Goal: Task Accomplishment & Management: Manage account settings

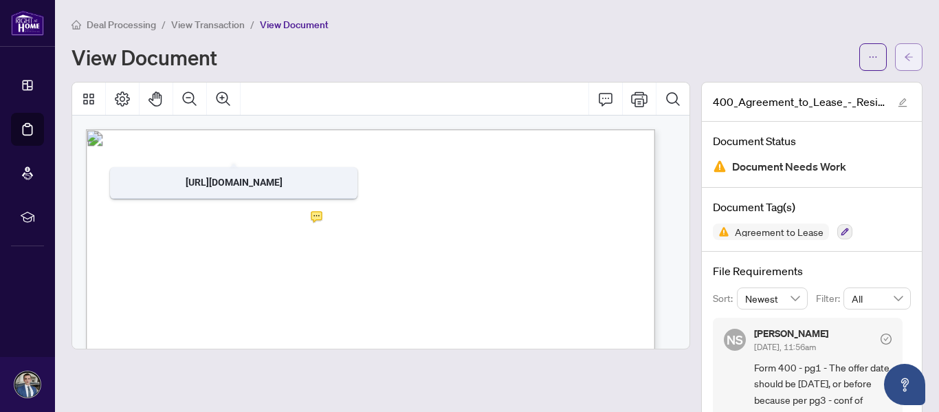
click at [904, 52] on button "button" at bounding box center [909, 57] width 28 height 28
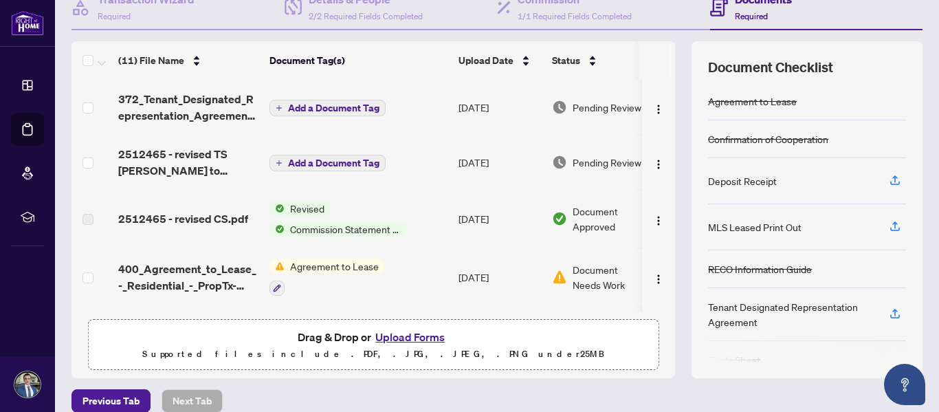
scroll to position [164, 0]
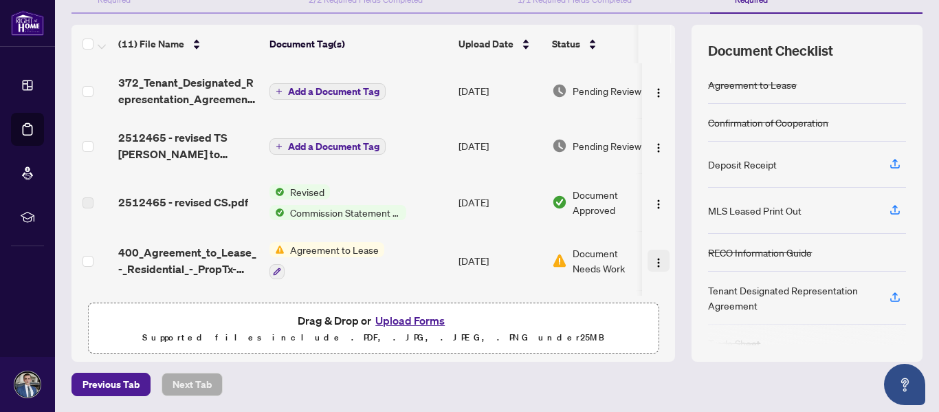
click at [653, 254] on span "button" at bounding box center [658, 260] width 11 height 15
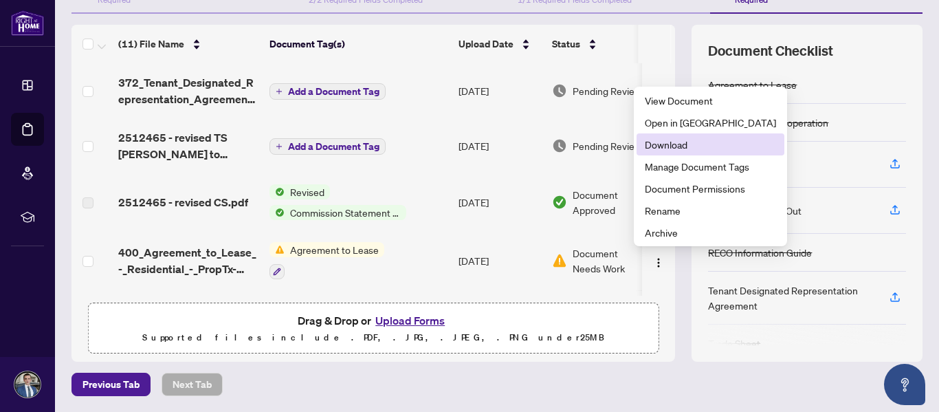
click at [670, 146] on span "Download" at bounding box center [710, 144] width 131 height 15
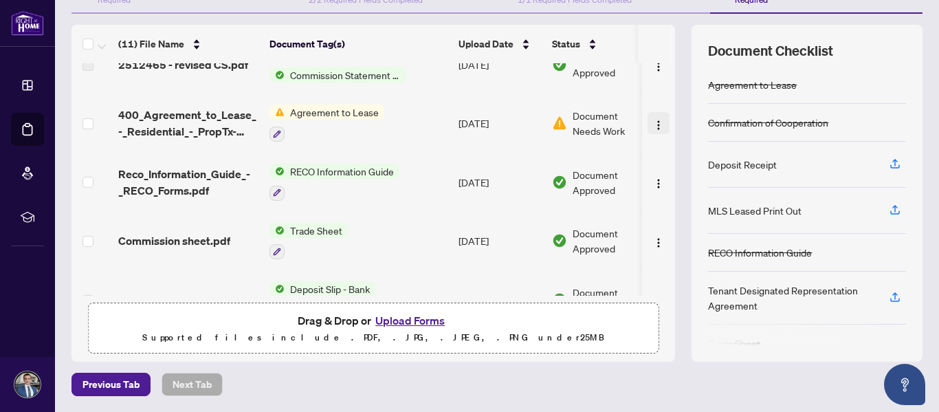
click at [653, 120] on img "button" at bounding box center [658, 125] width 11 height 11
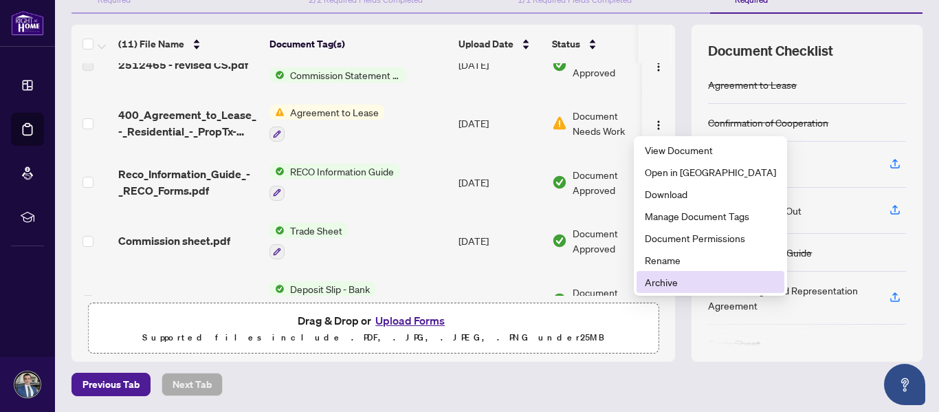
click at [688, 283] on span "Archive" at bounding box center [710, 281] width 131 height 15
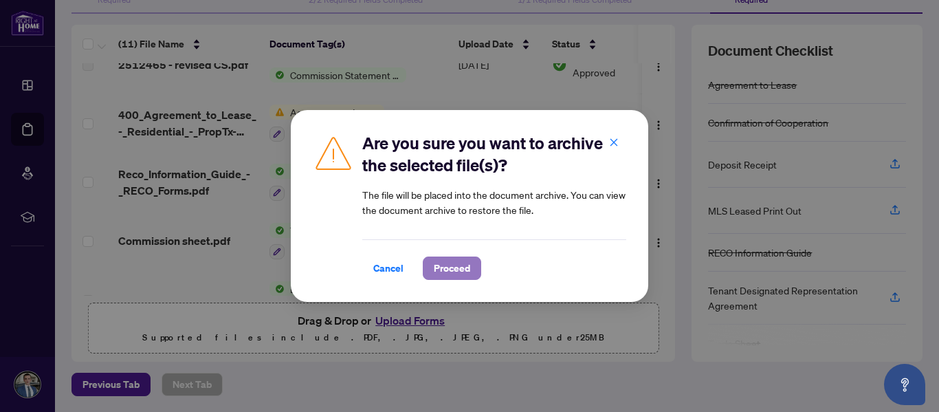
click at [457, 268] on span "Proceed" at bounding box center [452, 268] width 36 height 22
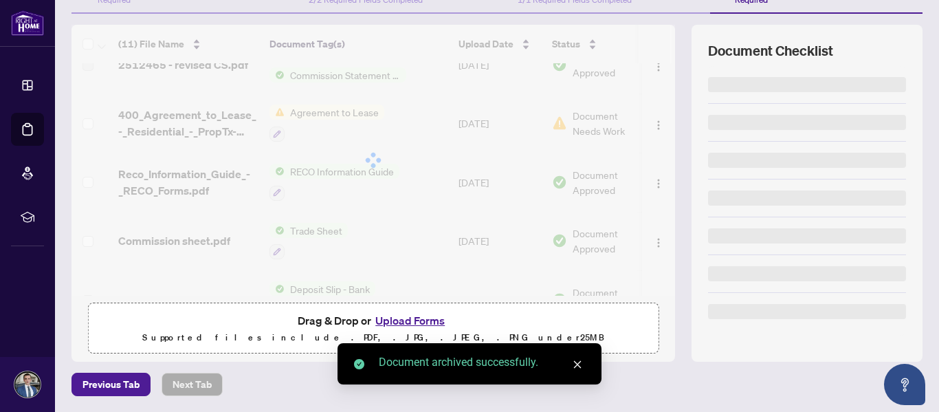
click at [399, 320] on button "Upload Forms" at bounding box center [410, 320] width 78 height 18
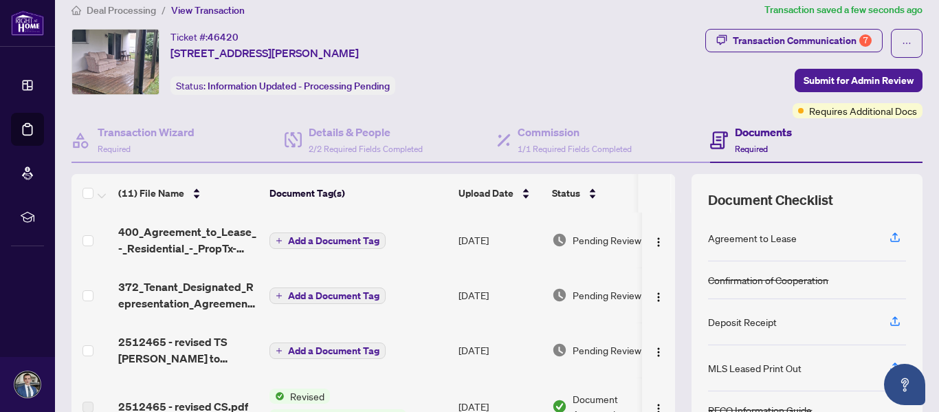
scroll to position [0, 0]
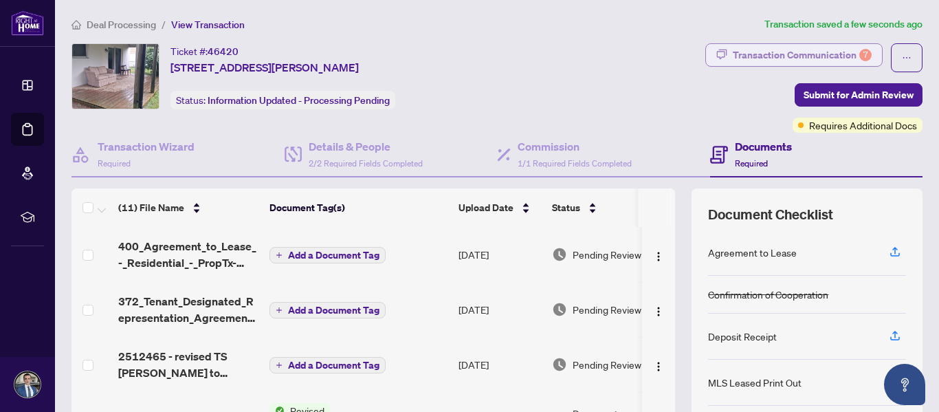
click at [820, 47] on div "Transaction Communication 7" at bounding box center [802, 55] width 139 height 22
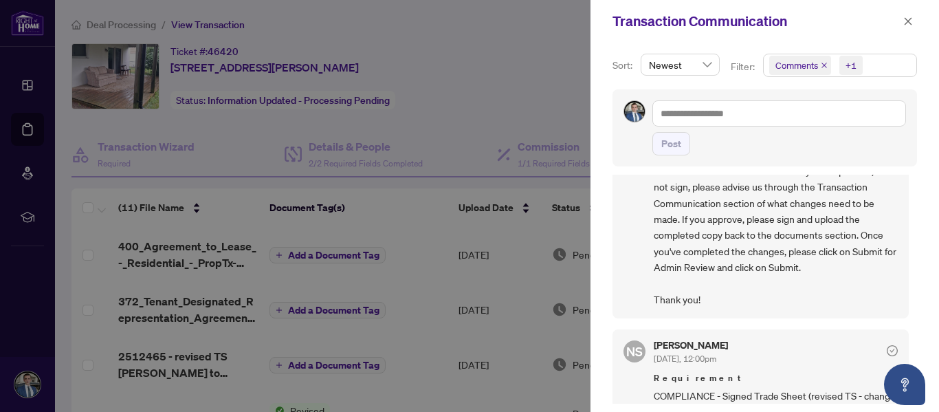
scroll to position [138, 0]
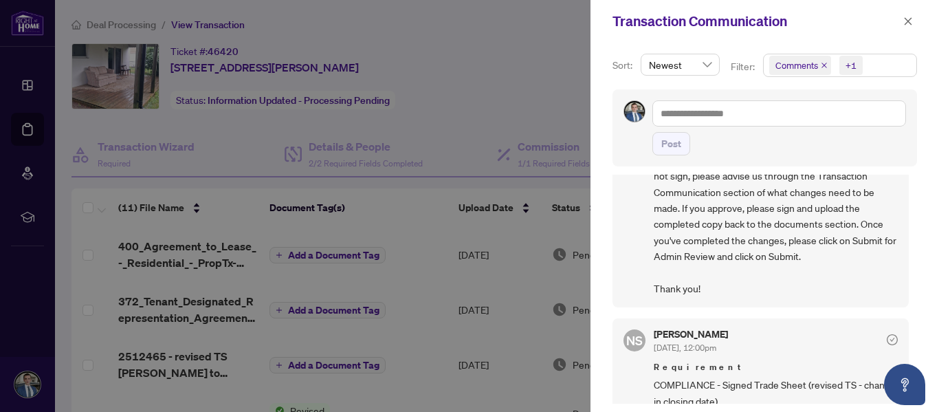
click at [433, 85] on div at bounding box center [469, 206] width 939 height 412
click at [904, 22] on icon "close" at bounding box center [909, 22] width 10 height 10
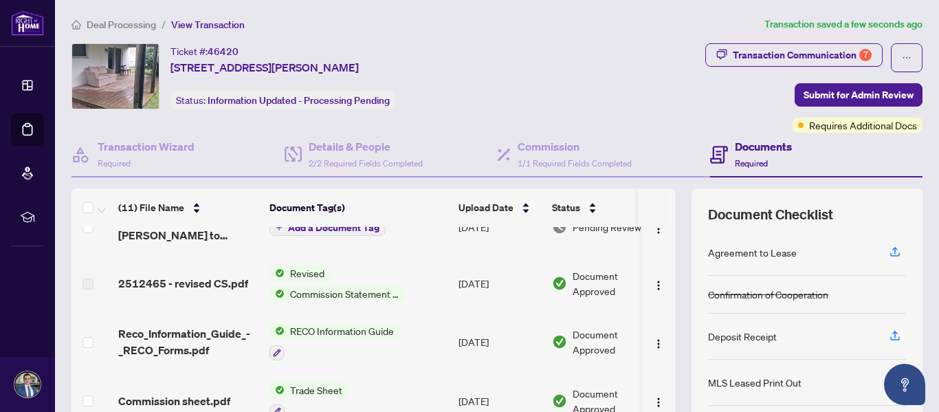
click at [361, 287] on span "Commission Statement Sent to Listing Brokerage" at bounding box center [346, 293] width 122 height 15
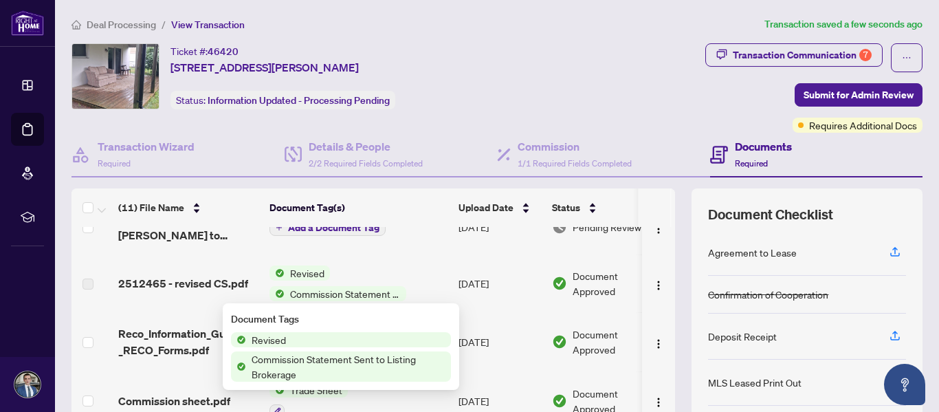
click at [305, 369] on span "Commission Statement Sent to Listing Brokerage" at bounding box center [348, 366] width 205 height 30
click at [389, 266] on div "Revised Commission Statement Sent to Listing Brokerage" at bounding box center [341, 283] width 142 height 36
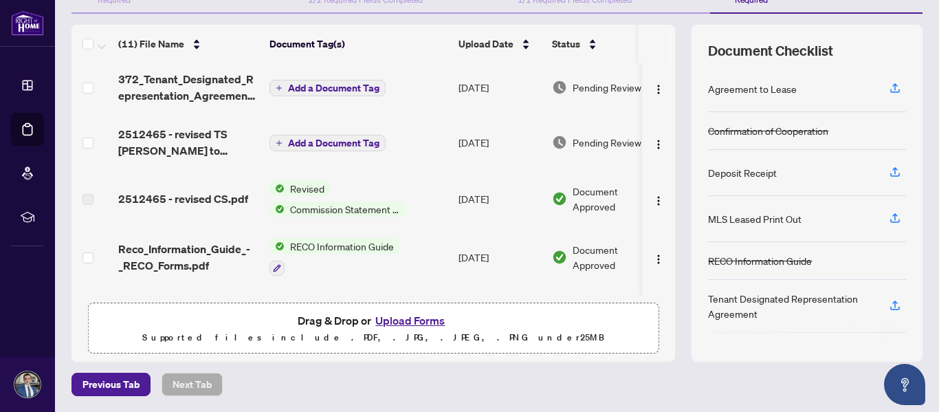
scroll to position [0, 0]
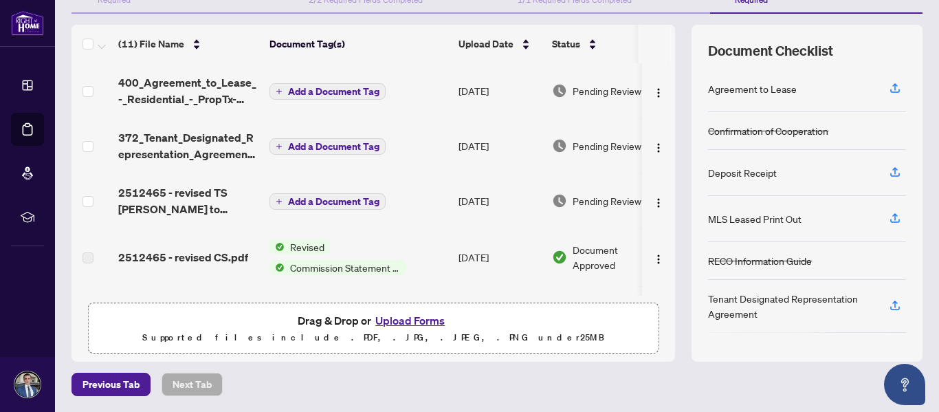
click at [351, 265] on span "Commission Statement Sent to Listing Brokerage" at bounding box center [346, 267] width 122 height 15
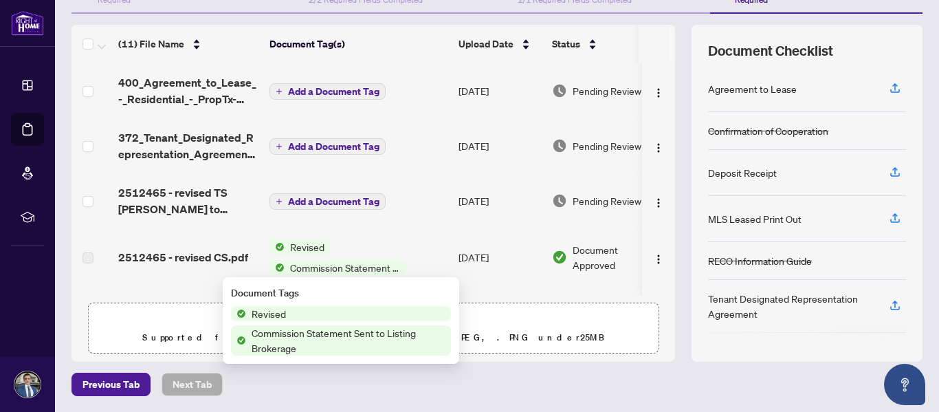
click at [302, 312] on span "Revised" at bounding box center [341, 313] width 220 height 15
click at [292, 334] on span "Commission Statement Sent to Listing Brokerage" at bounding box center [348, 340] width 205 height 30
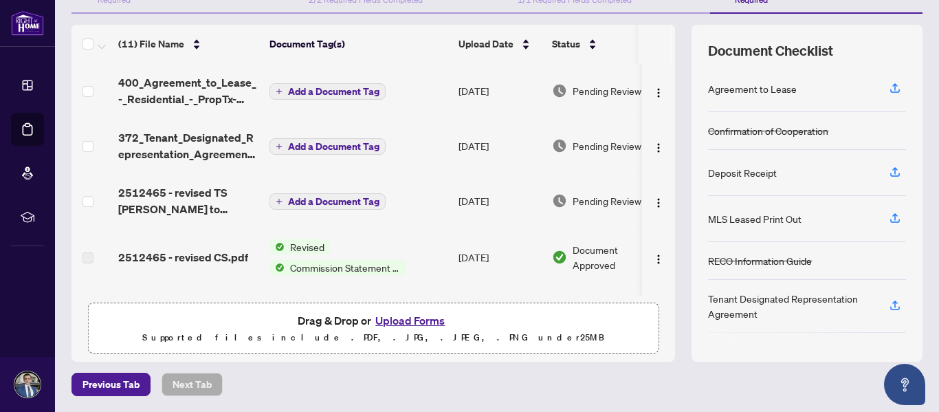
click at [421, 223] on td "Add a Document Tag" at bounding box center [358, 200] width 189 height 55
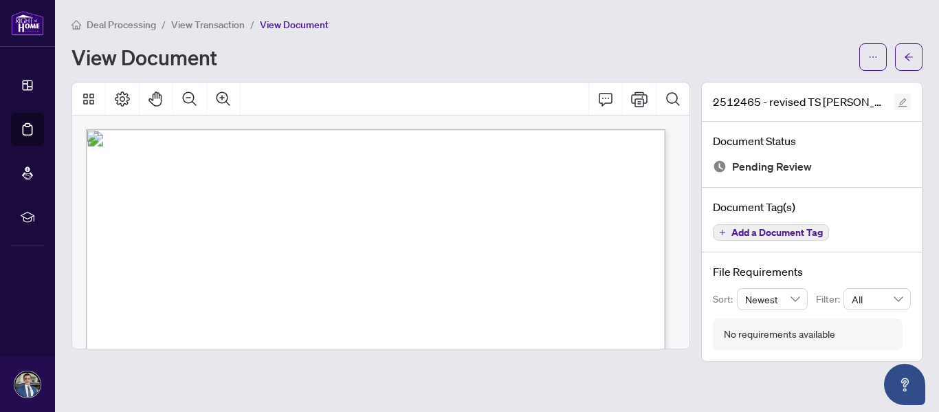
click at [906, 102] on icon "edit" at bounding box center [903, 103] width 10 height 10
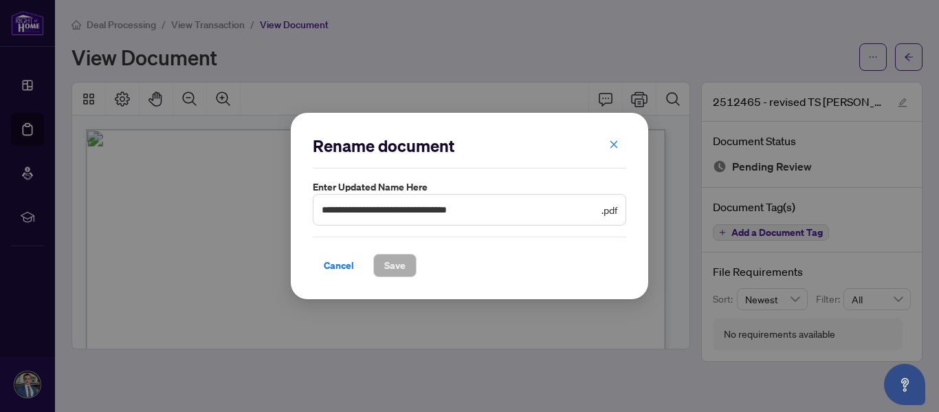
click at [558, 218] on span "**********" at bounding box center [470, 210] width 314 height 32
click at [620, 135] on button "button" at bounding box center [614, 144] width 28 height 23
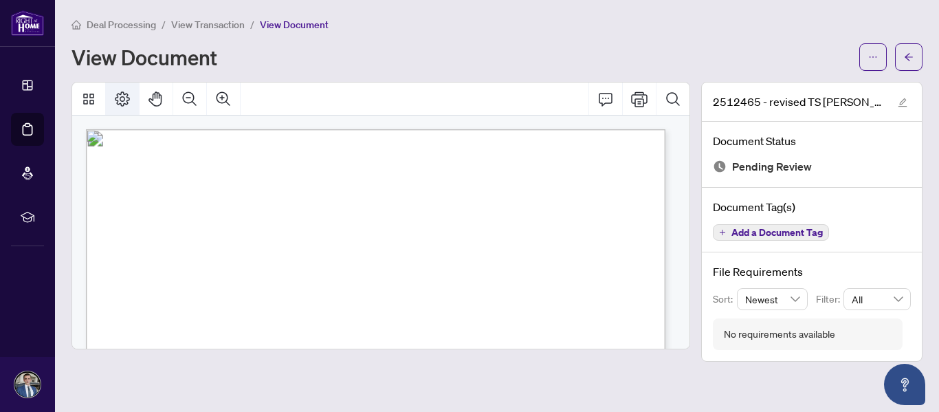
click at [131, 87] on button "Page Layout" at bounding box center [122, 99] width 33 height 33
click at [677, 94] on icon "Search Document" at bounding box center [672, 98] width 13 height 13
click at [668, 140] on icon "Cancel" at bounding box center [668, 136] width 11 height 11
click at [909, 59] on icon "arrow-left" at bounding box center [909, 57] width 10 height 10
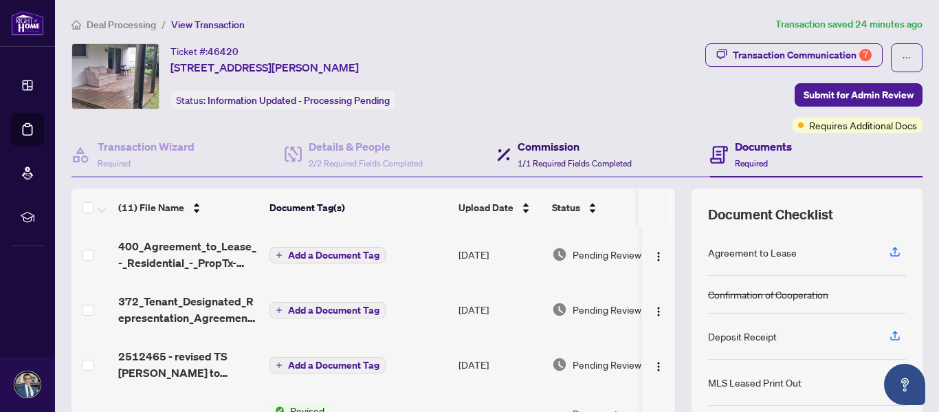
click at [562, 158] on span "1/1 Required Fields Completed" at bounding box center [575, 163] width 114 height 10
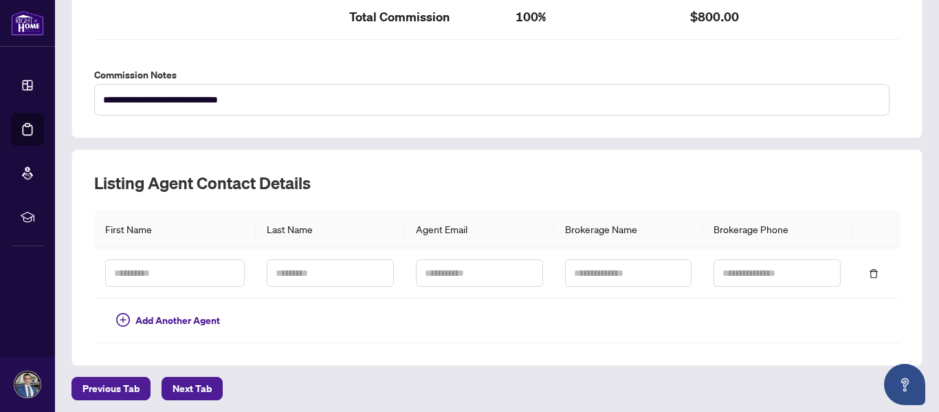
scroll to position [496, 0]
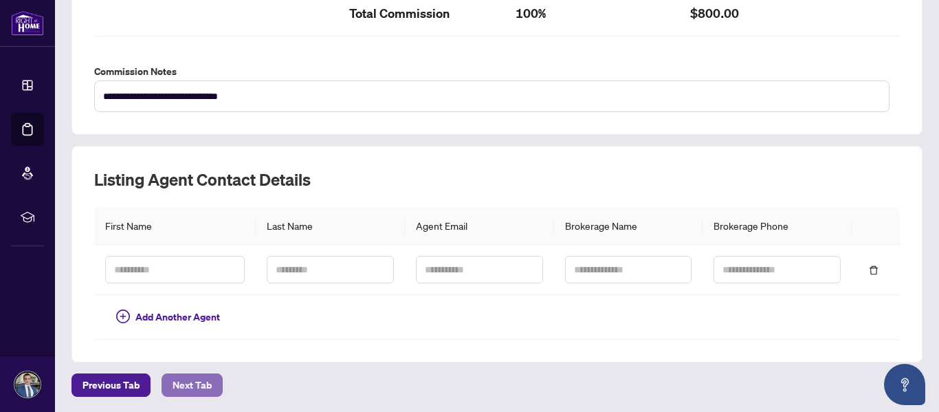
click at [201, 390] on span "Next Tab" at bounding box center [192, 385] width 39 height 22
